Goal: Find specific page/section: Find specific page/section

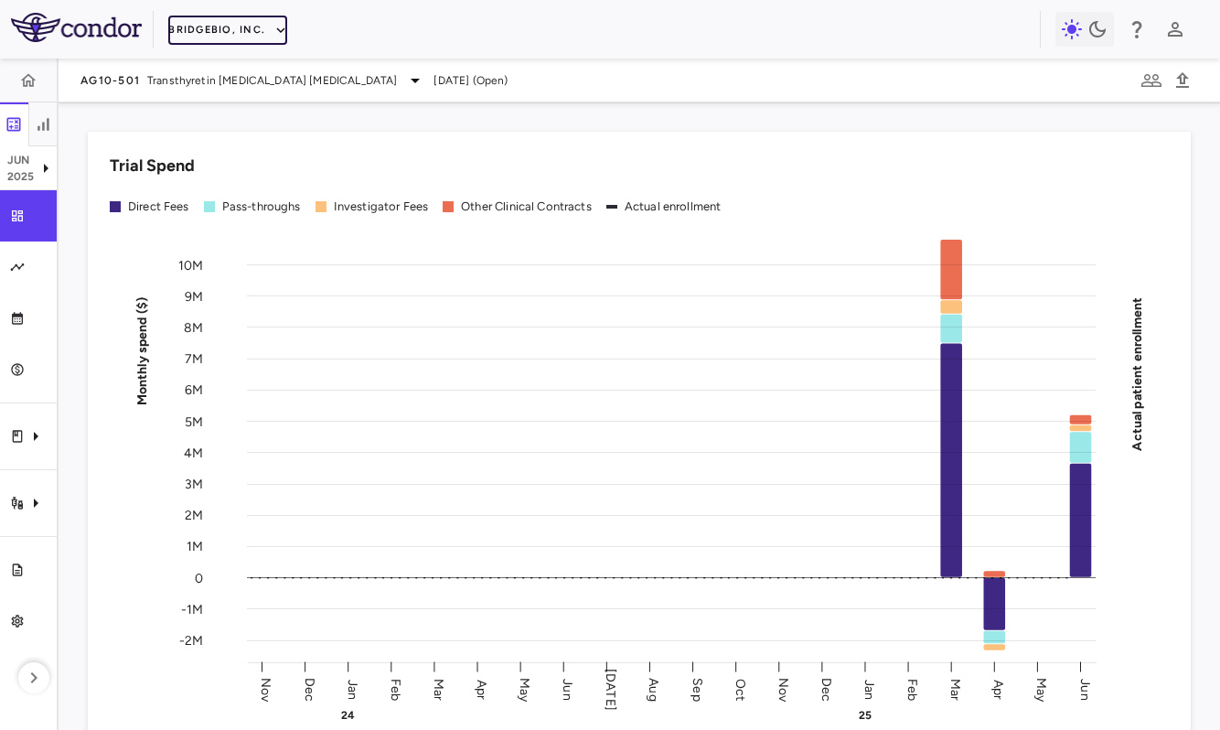
click at [192, 43] on button "BridgeBio, Inc." at bounding box center [227, 30] width 119 height 29
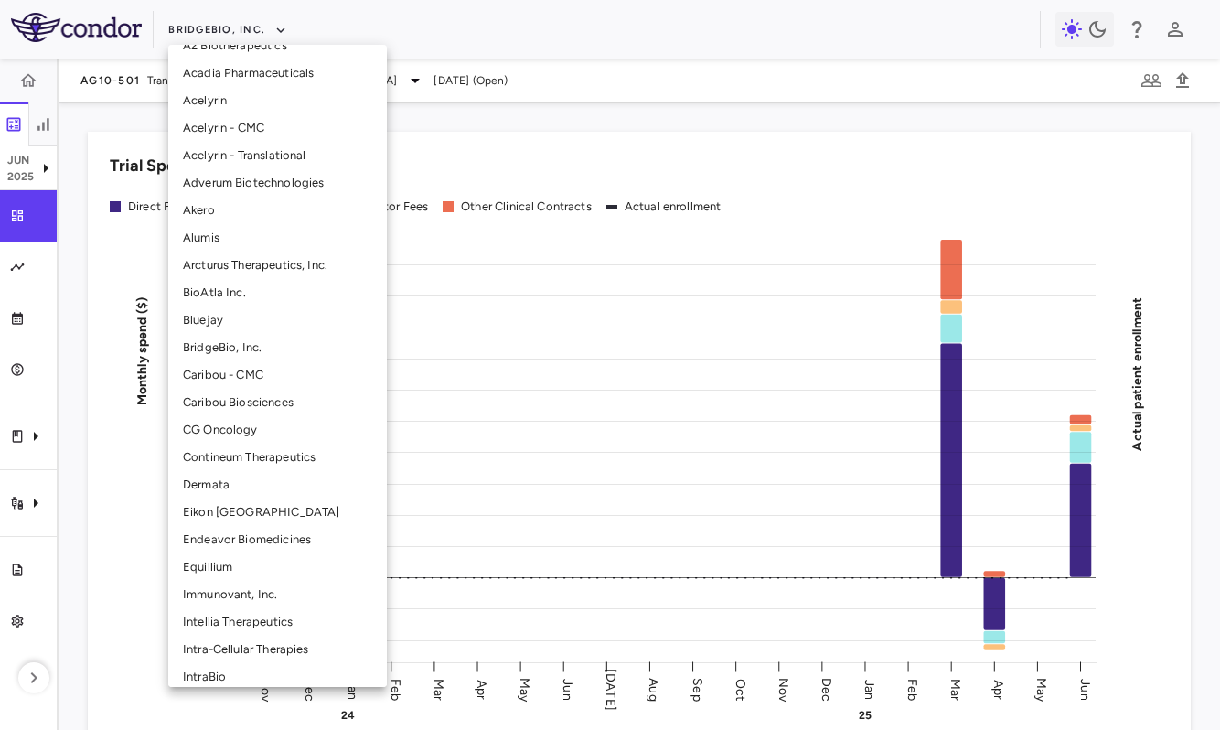
scroll to position [19, 0]
click at [227, 624] on li "Intellia Therapeutics" at bounding box center [277, 622] width 219 height 27
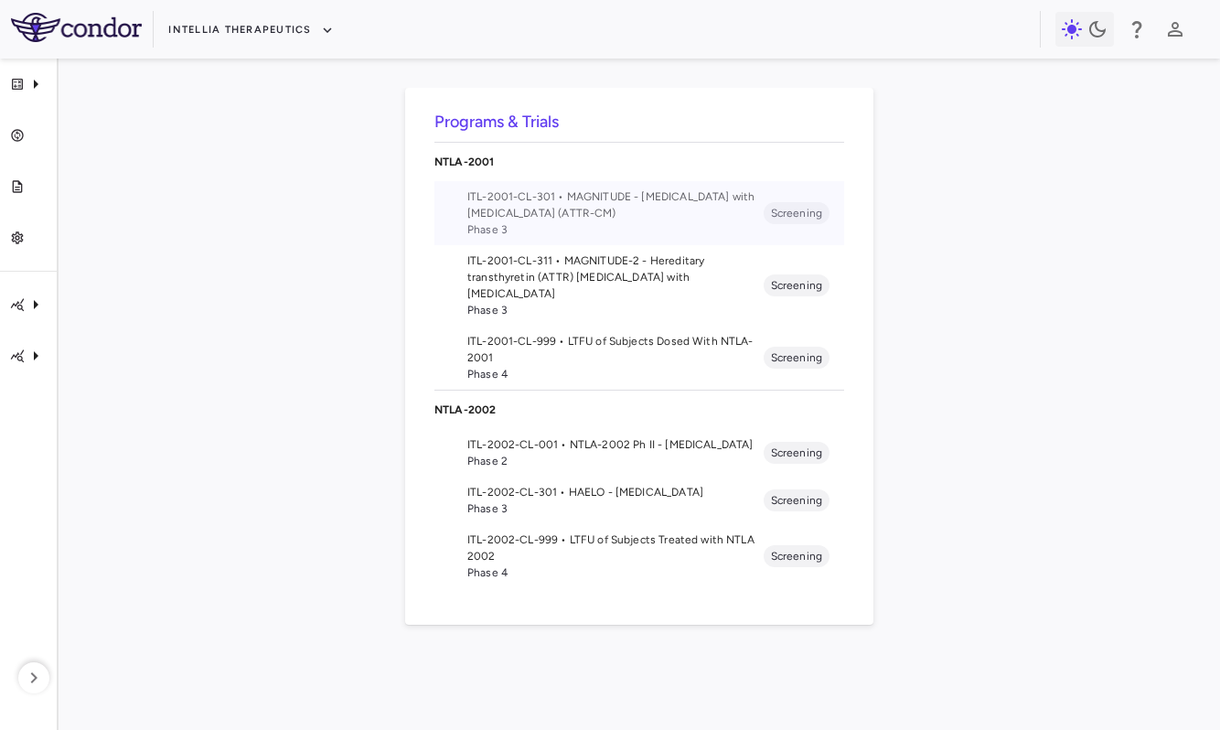
click at [742, 225] on span "Phase 3" at bounding box center [615, 229] width 296 height 16
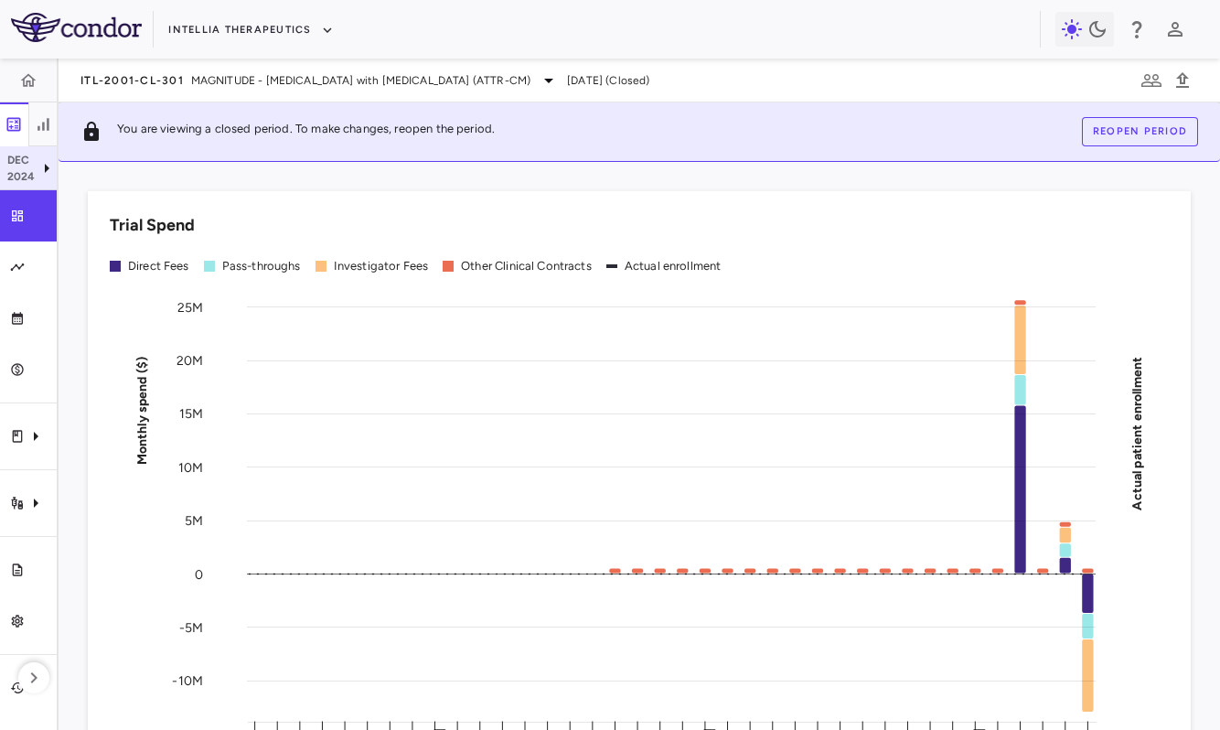
click at [27, 160] on p "Dec" at bounding box center [21, 160] width 28 height 16
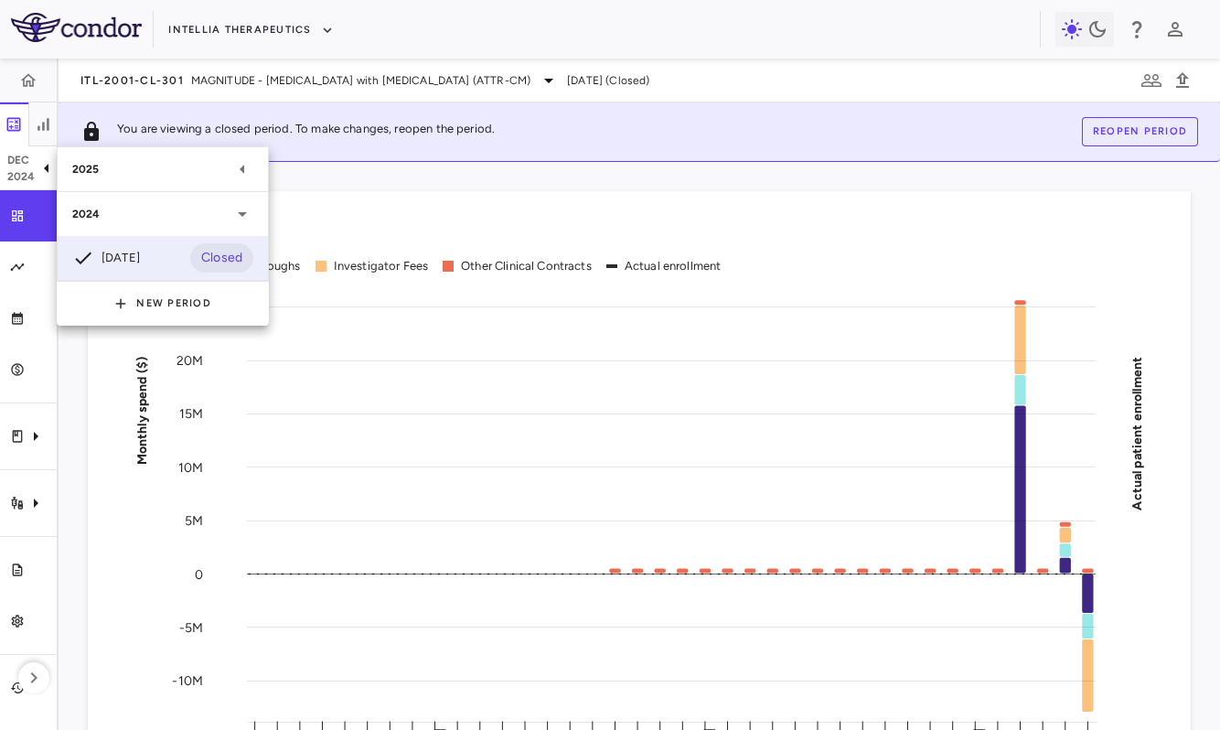
click at [112, 174] on div "2025" at bounding box center [151, 169] width 159 height 16
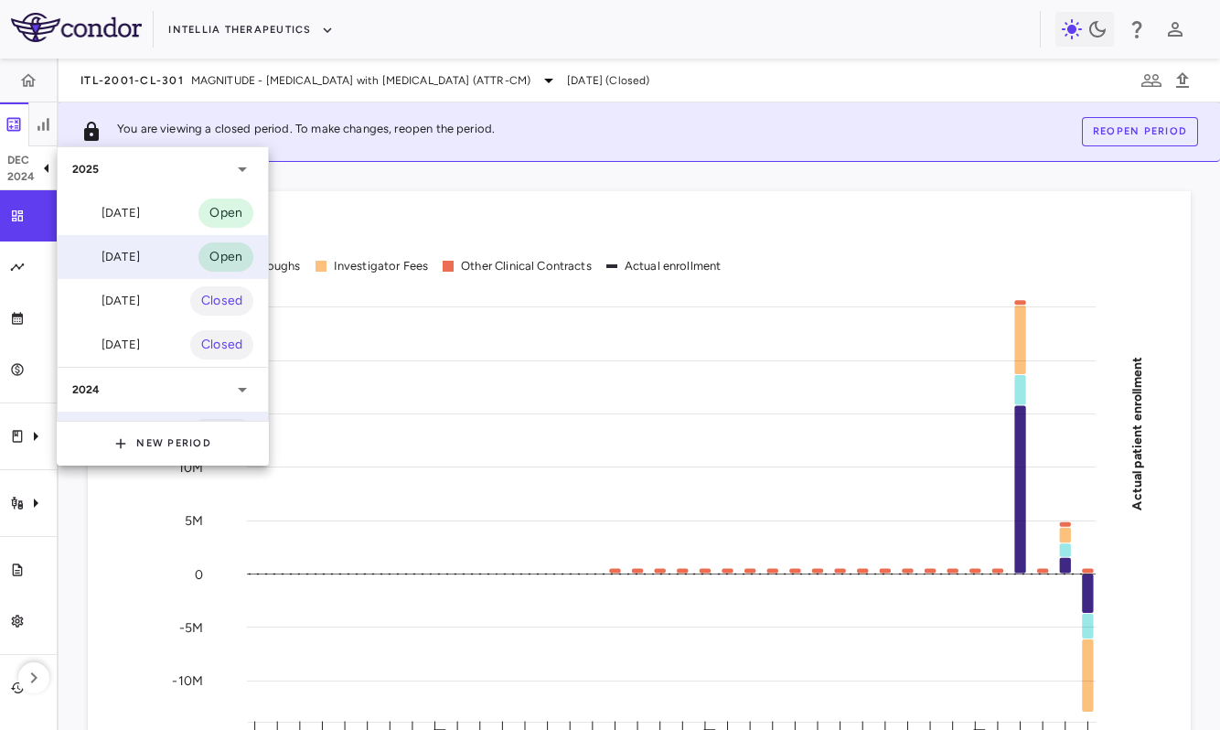
click at [132, 264] on div "[DATE]" at bounding box center [106, 257] width 68 height 22
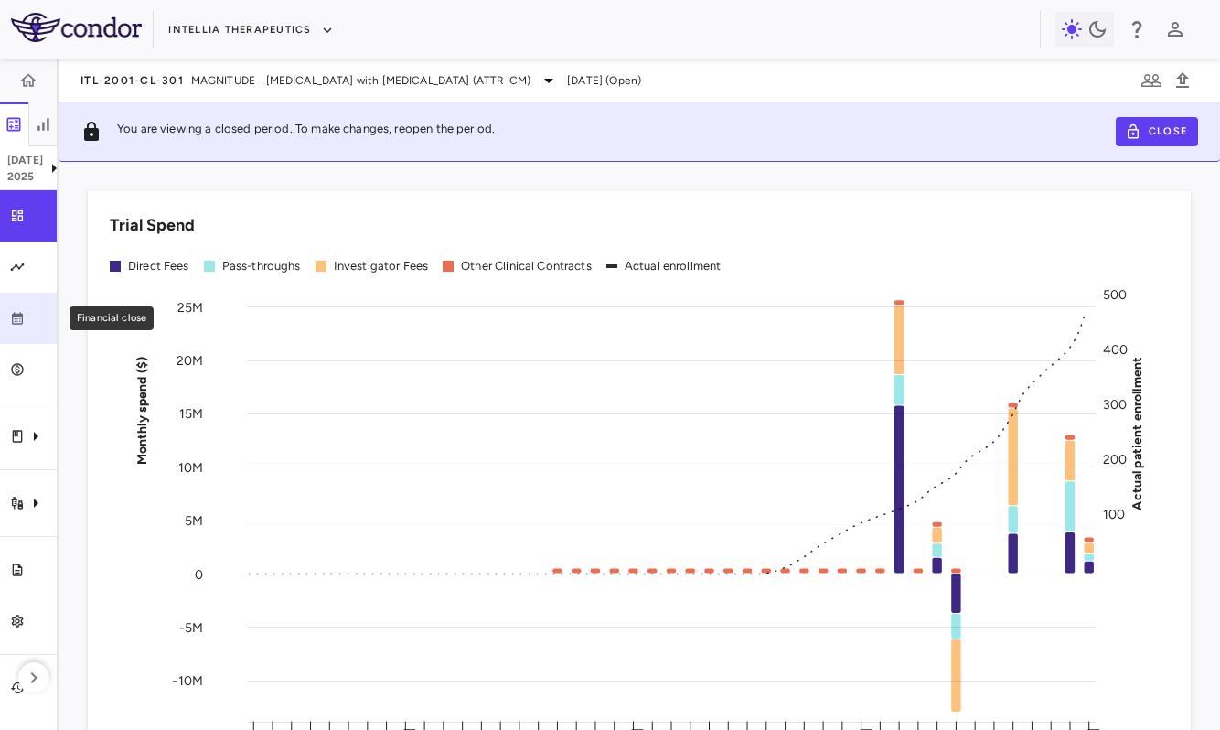
click at [23, 317] on icon "Financial close" at bounding box center [17, 318] width 15 height 15
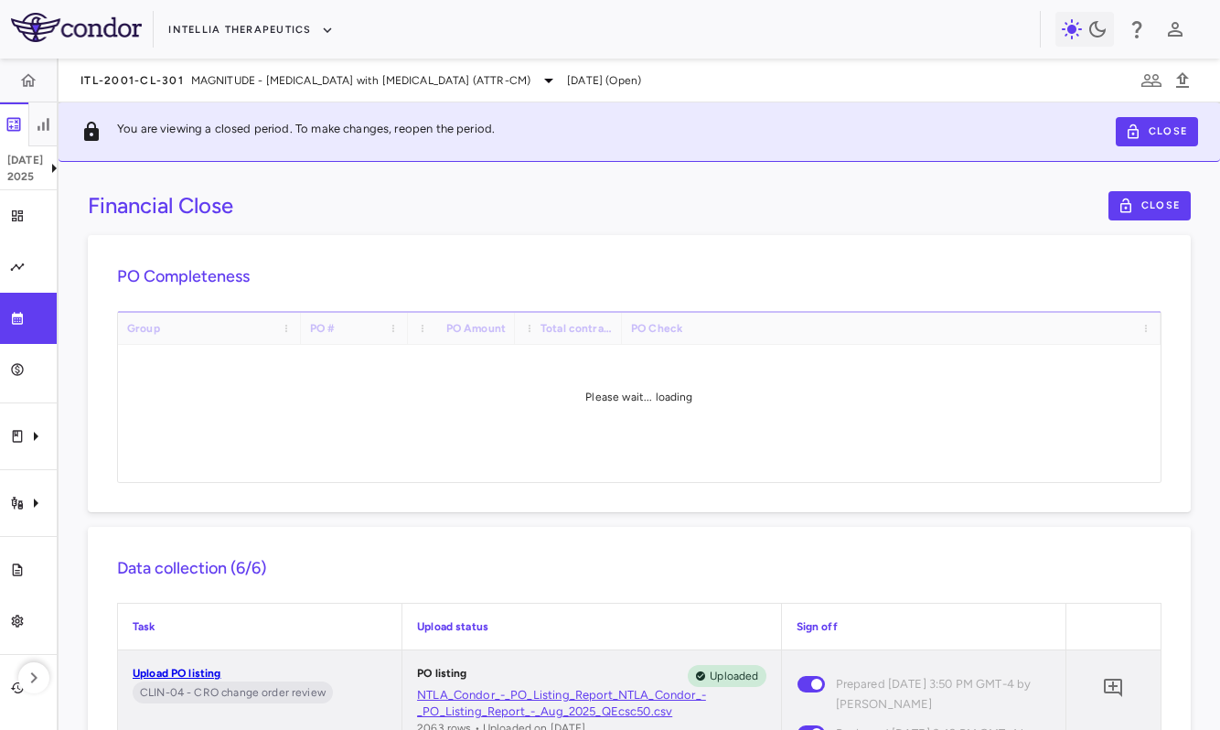
click at [366, 245] on div "PO Completeness Vendor Drag here to set column labels Group PO # PO Amount" at bounding box center [639, 373] width 1103 height 277
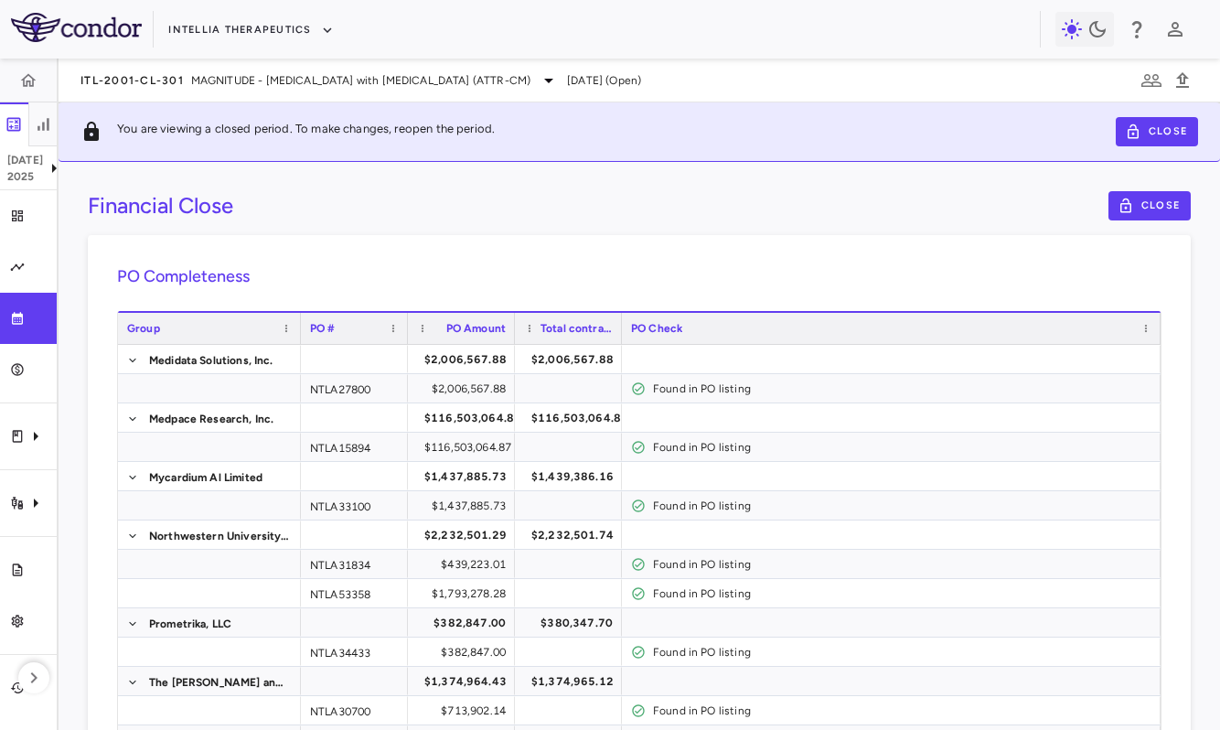
click at [200, 220] on div "Financial Close Close" at bounding box center [639, 205] width 1103 height 29
click at [43, 161] on icon at bounding box center [54, 168] width 22 height 22
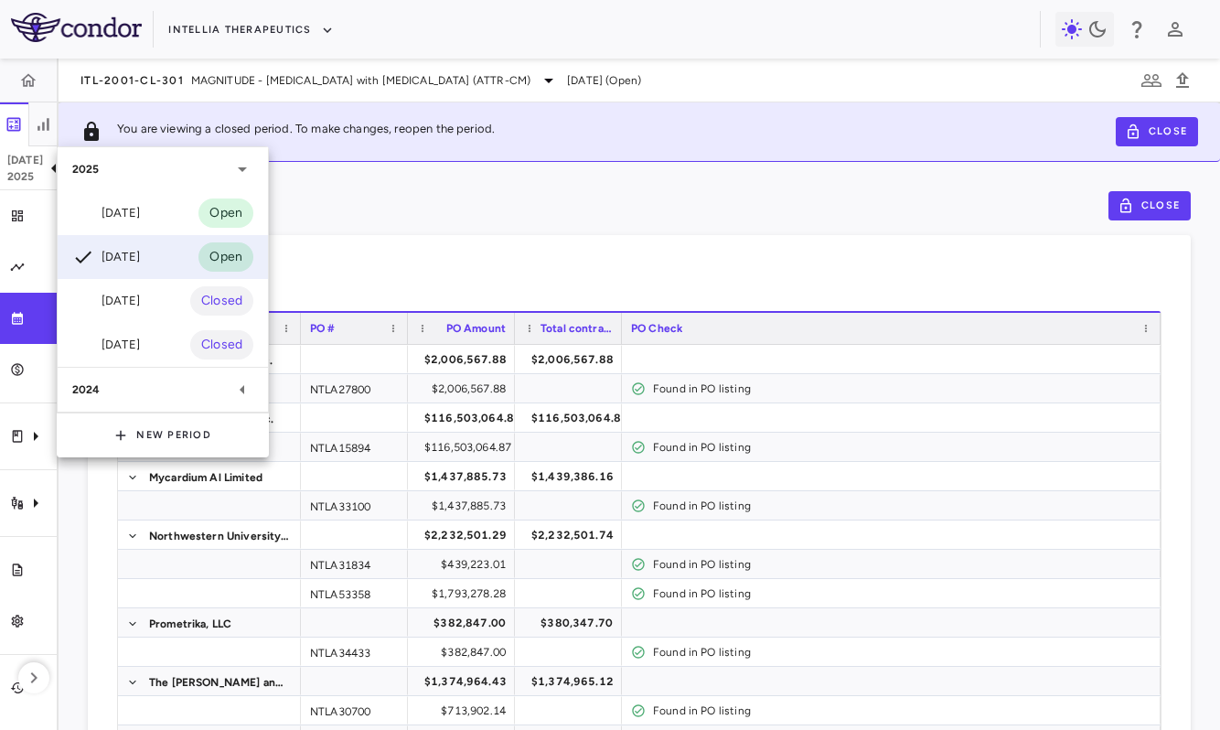
click at [443, 276] on div at bounding box center [610, 365] width 1220 height 730
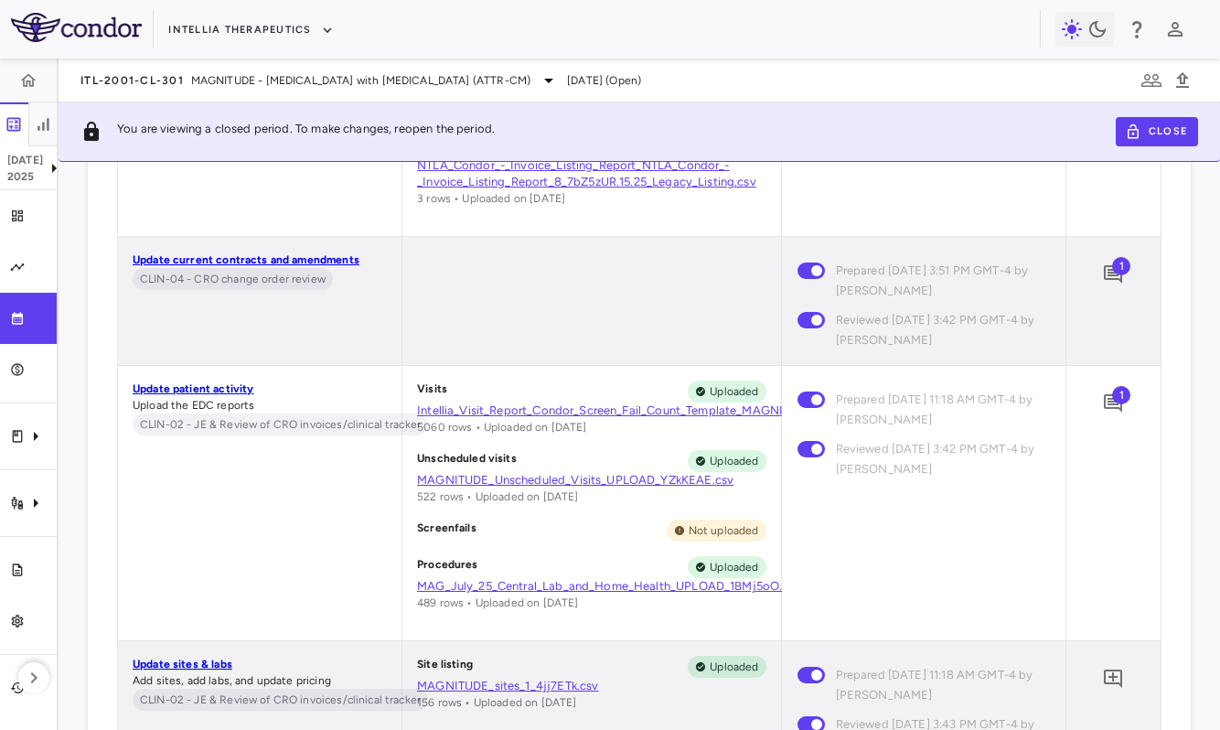
scroll to position [10246, 0]
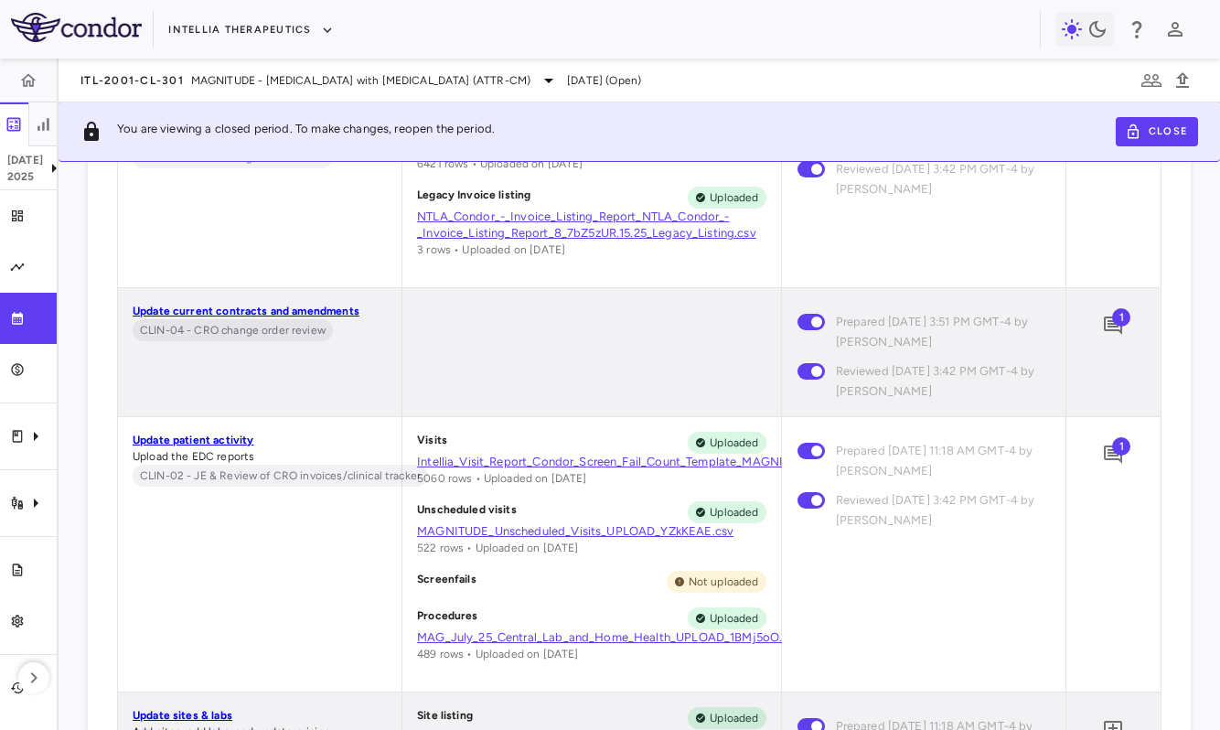
click at [812, 321] on span at bounding box center [811, 322] width 27 height 16
click at [28, 447] on div "Clinical expenses" at bounding box center [28, 436] width 57 height 51
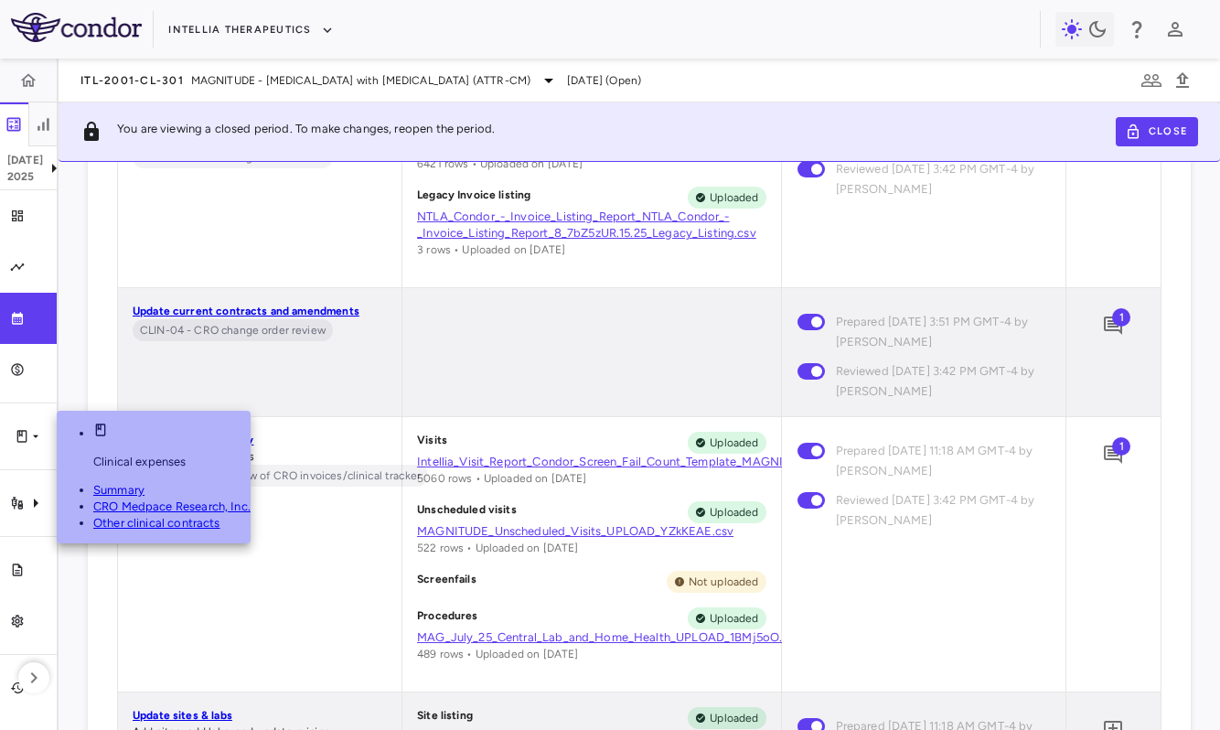
click at [93, 499] on div "CRO Medpace Research, Inc." at bounding box center [171, 507] width 157 height 16
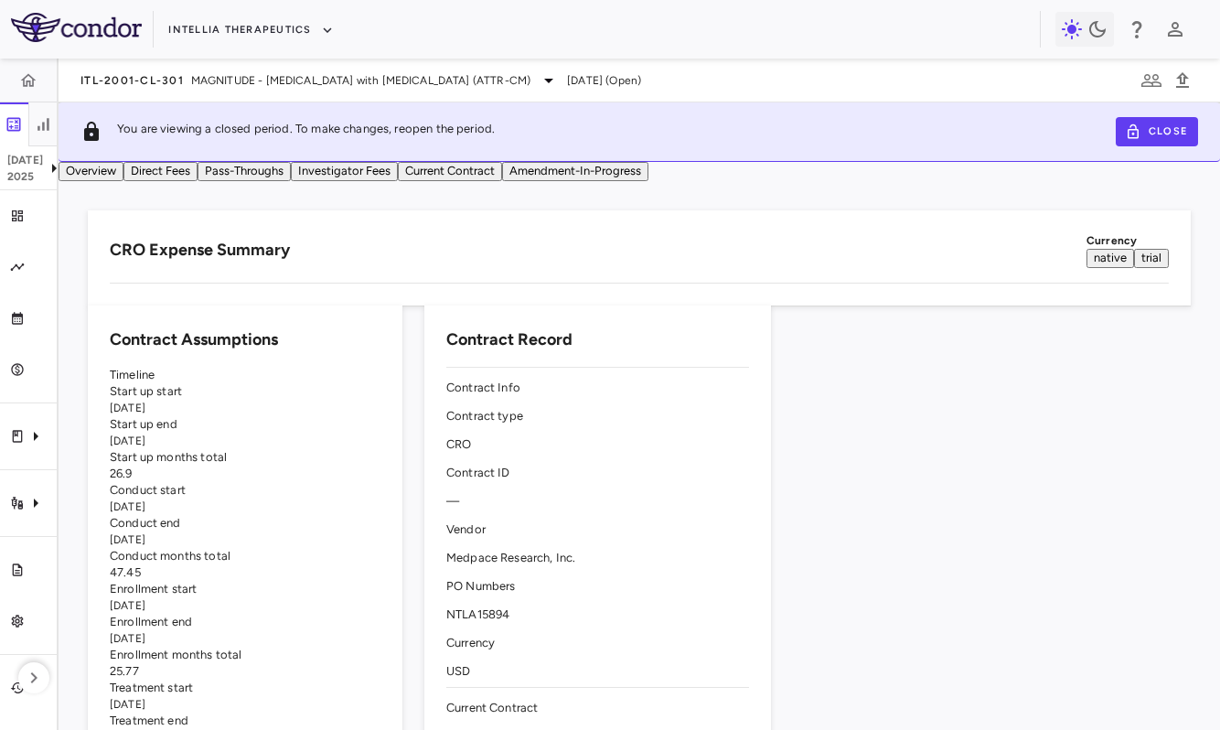
click at [198, 181] on button "Direct Fees" at bounding box center [160, 171] width 74 height 19
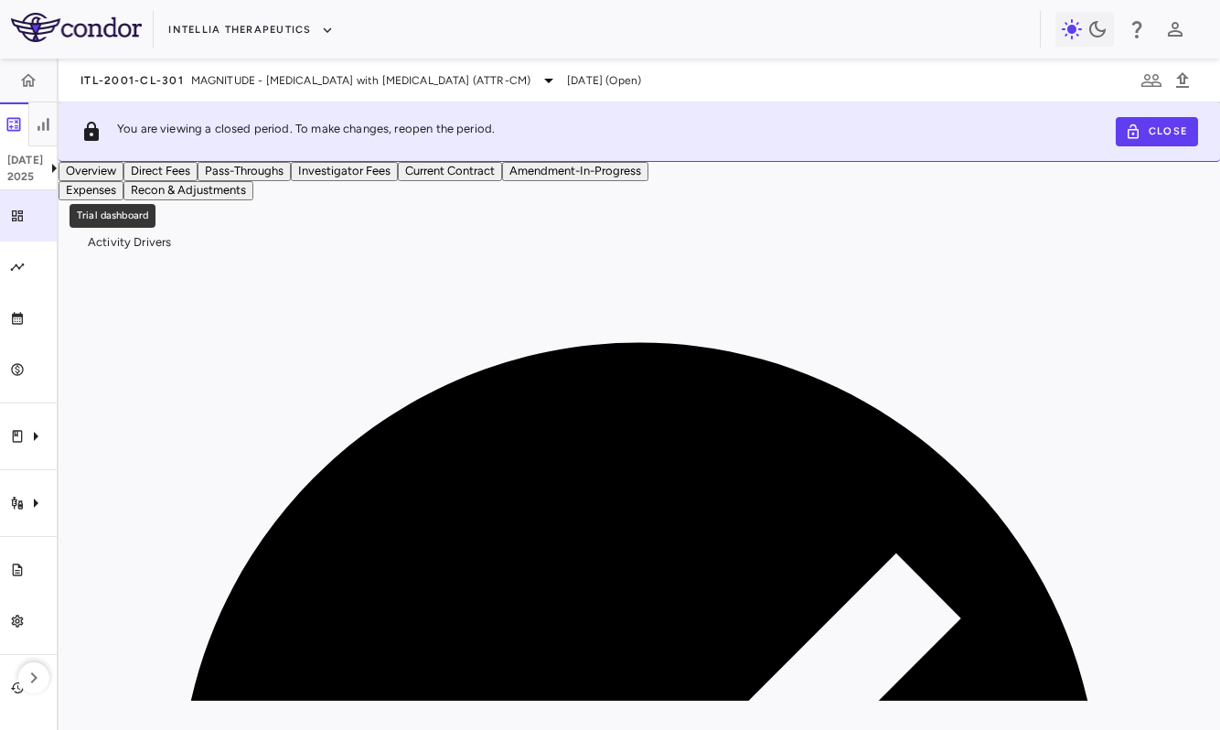
click at [31, 228] on link "Trial dashboard" at bounding box center [28, 215] width 57 height 51
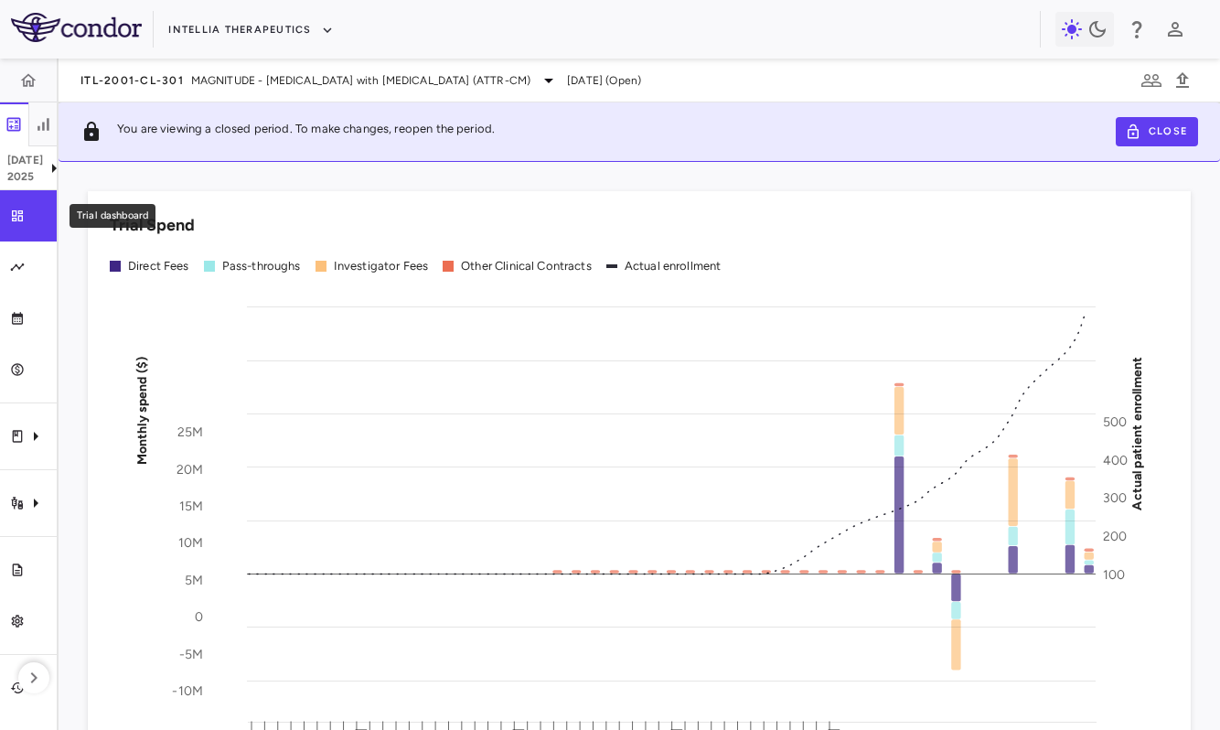
click at [31, 199] on link "Trial dashboard" at bounding box center [28, 215] width 57 height 51
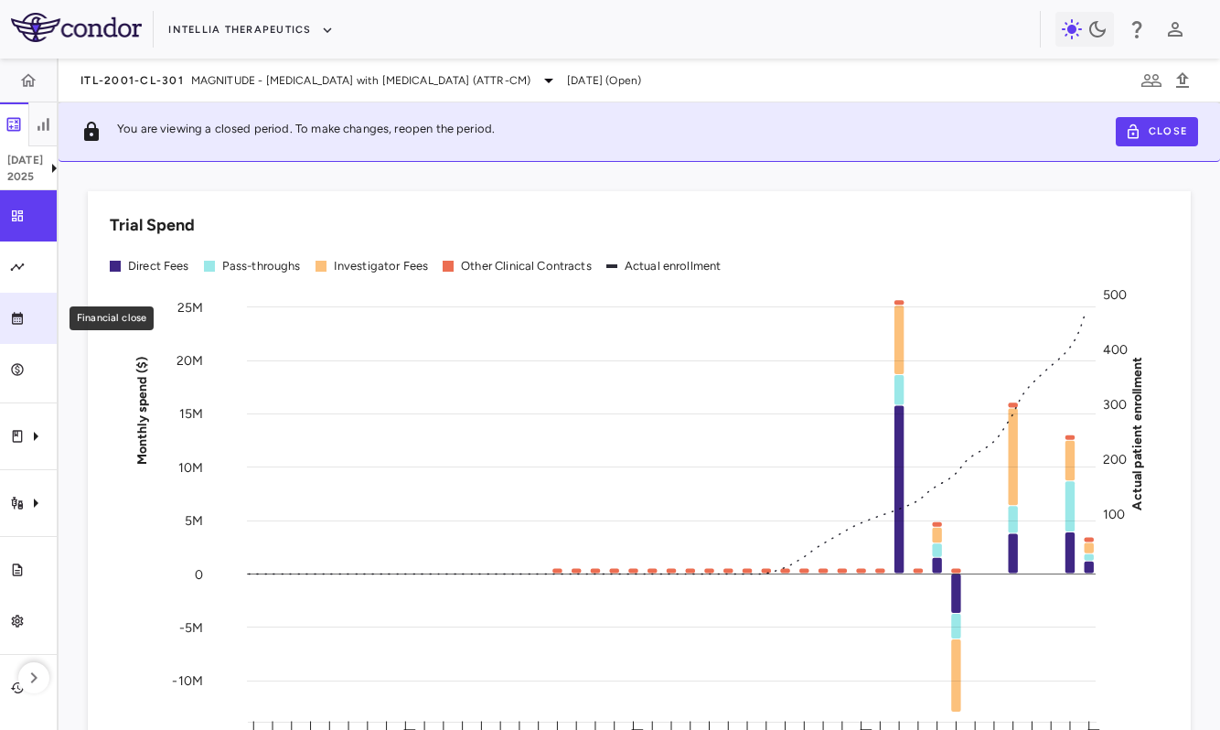
click at [20, 302] on link "Financial close" at bounding box center [28, 318] width 57 height 51
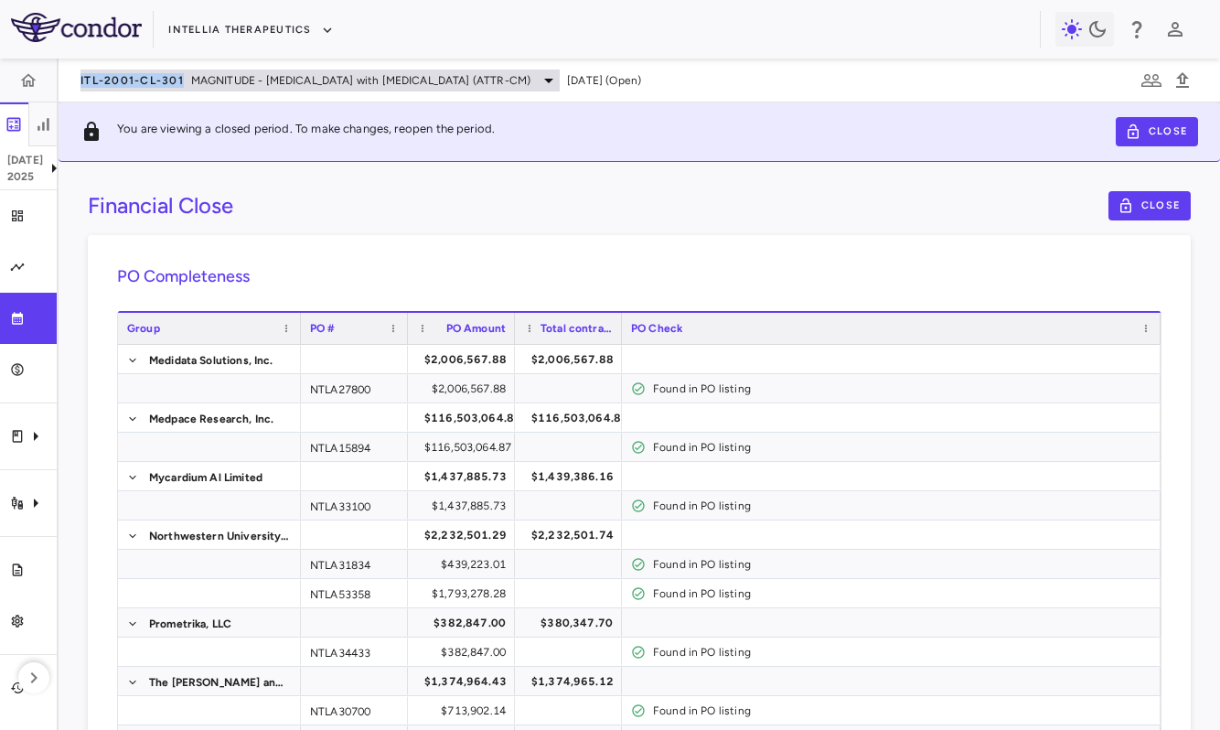
drag, startPoint x: 184, startPoint y: 78, endPoint x: 81, endPoint y: 76, distance: 102.5
click at [81, 76] on div "ITL-2001-CL-301 MAGNITUDE - [MEDICAL_DATA] with [MEDICAL_DATA] (ATTR-CM)" at bounding box center [320, 81] width 479 height 22
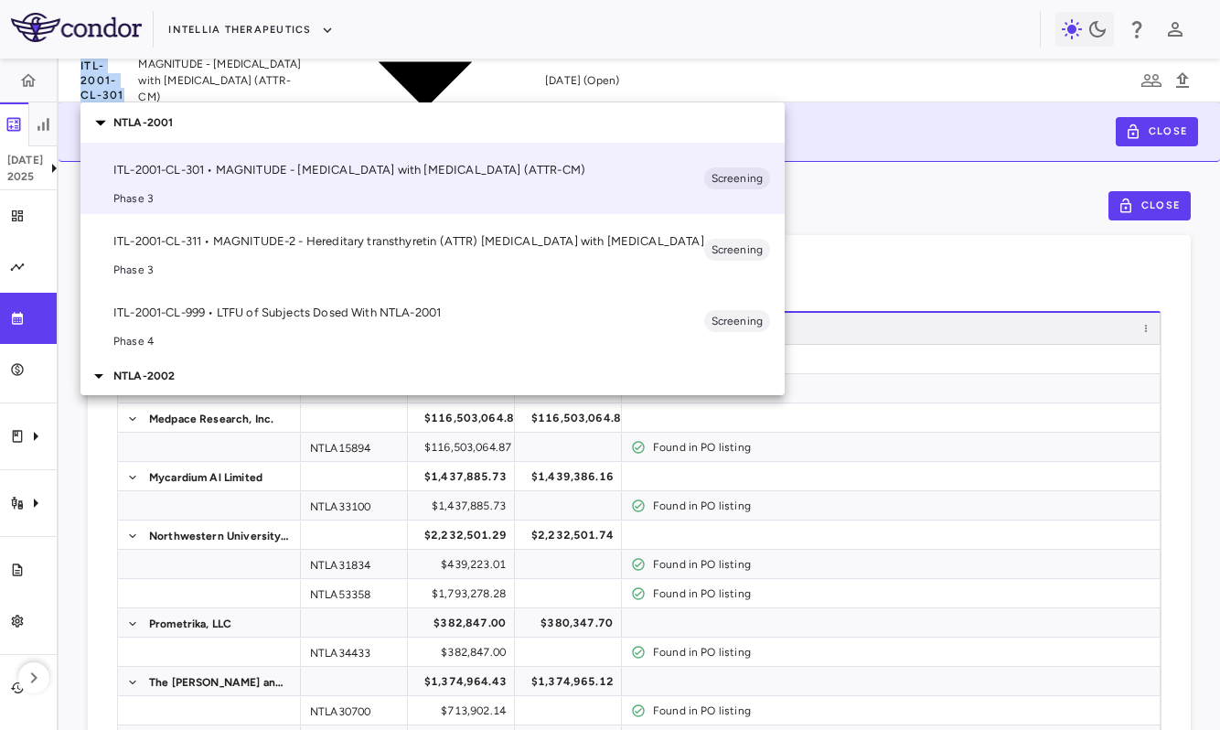
copy span "ITL-2001-CL-301"
click at [650, 220] on div at bounding box center [610, 365] width 1220 height 730
